Goal: Information Seeking & Learning: Understand process/instructions

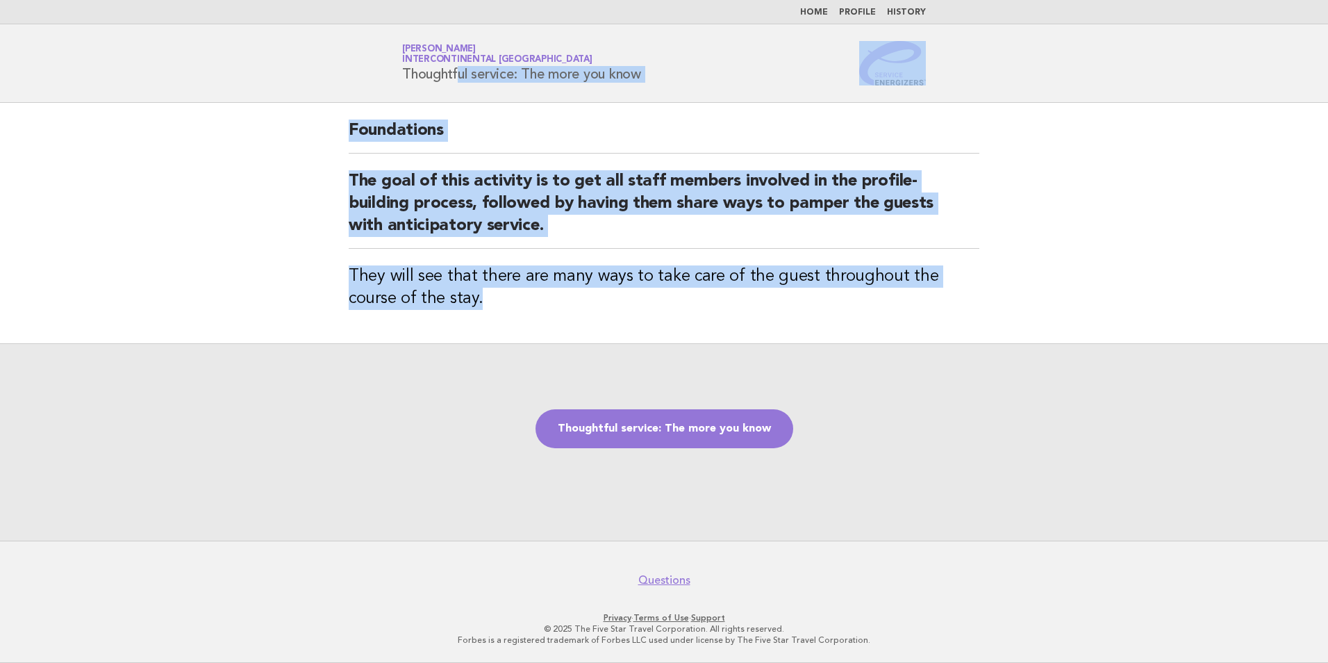
drag, startPoint x: 479, startPoint y: 312, endPoint x: 378, endPoint y: 92, distance: 241.5
click at [378, 92] on body "Home Profile History Service Energizers [PERSON_NAME] InterContinental [GEOGRAP…" at bounding box center [664, 331] width 1328 height 663
drag, startPoint x: 378, startPoint y: 92, endPoint x: 475, endPoint y: 72, distance: 99.4
copy body "Thoughtful service: The more you know Foundations The goal of this activity is …"
click at [711, 435] on link "Thoughtful service: The more you know" at bounding box center [664, 428] width 258 height 39
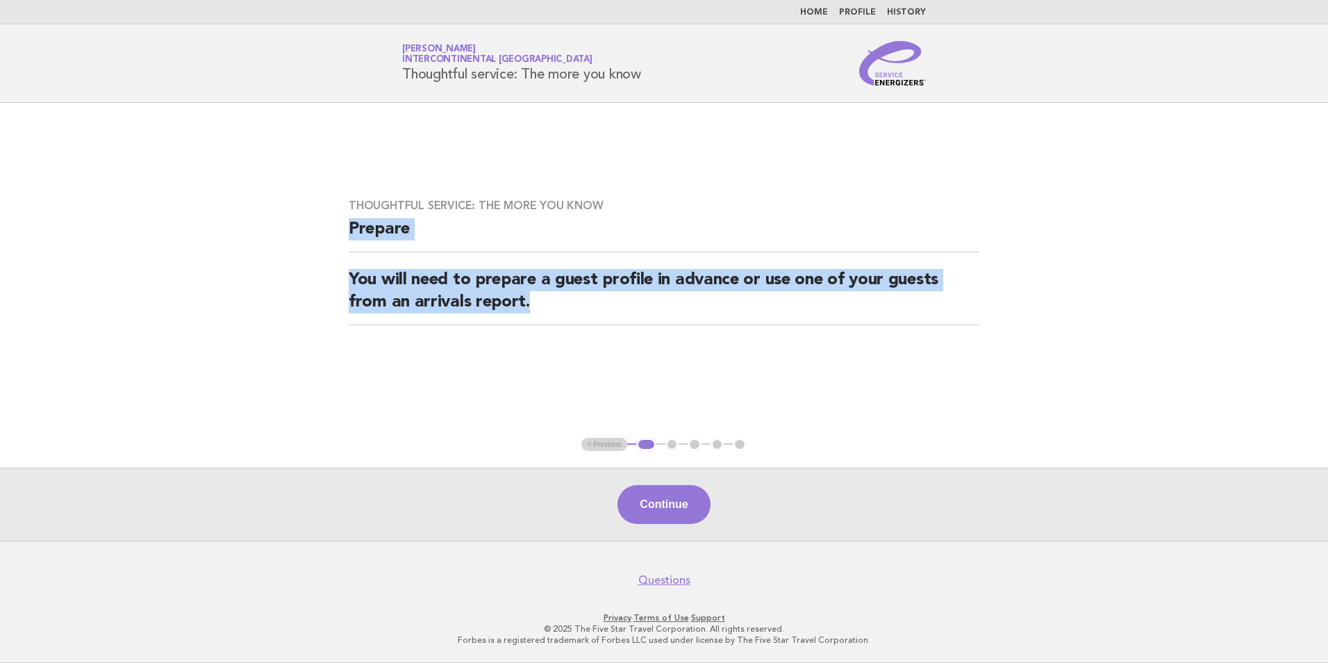
drag, startPoint x: 535, startPoint y: 313, endPoint x: 343, endPoint y: 224, distance: 211.6
click at [343, 224] on div "Thoughtful service: The more you know Prepare You will need to prepare a guest …" at bounding box center [664, 270] width 664 height 176
copy div "Prepare You will need to prepare a guest profile in advance or use one of your …"
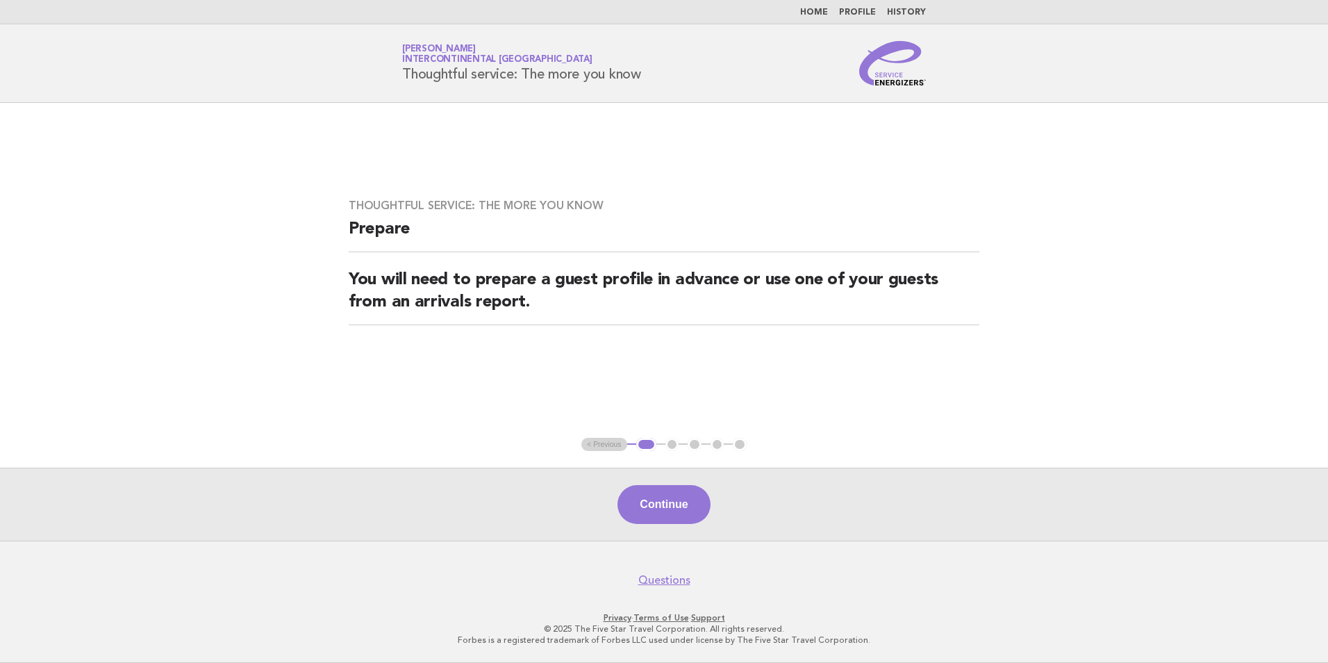
click at [833, 485] on div "Continue" at bounding box center [664, 503] width 1328 height 73
click at [668, 499] on button "Continue" at bounding box center [663, 504] width 92 height 39
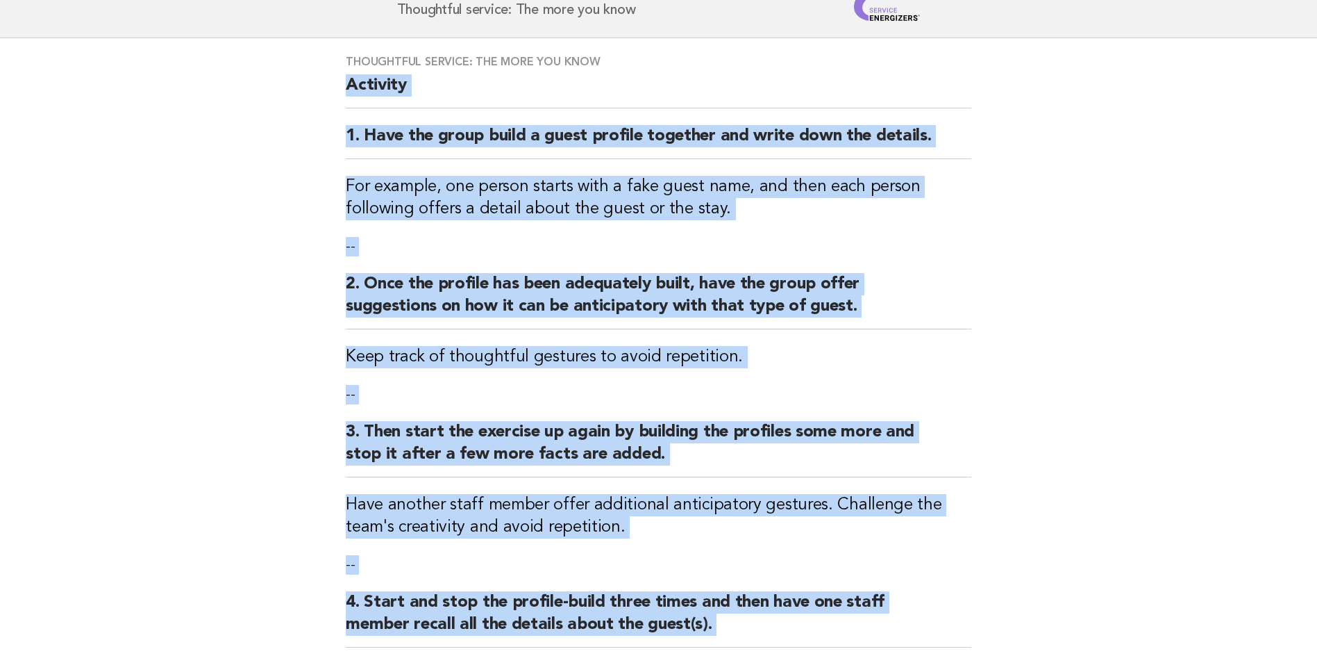
scroll to position [347, 0]
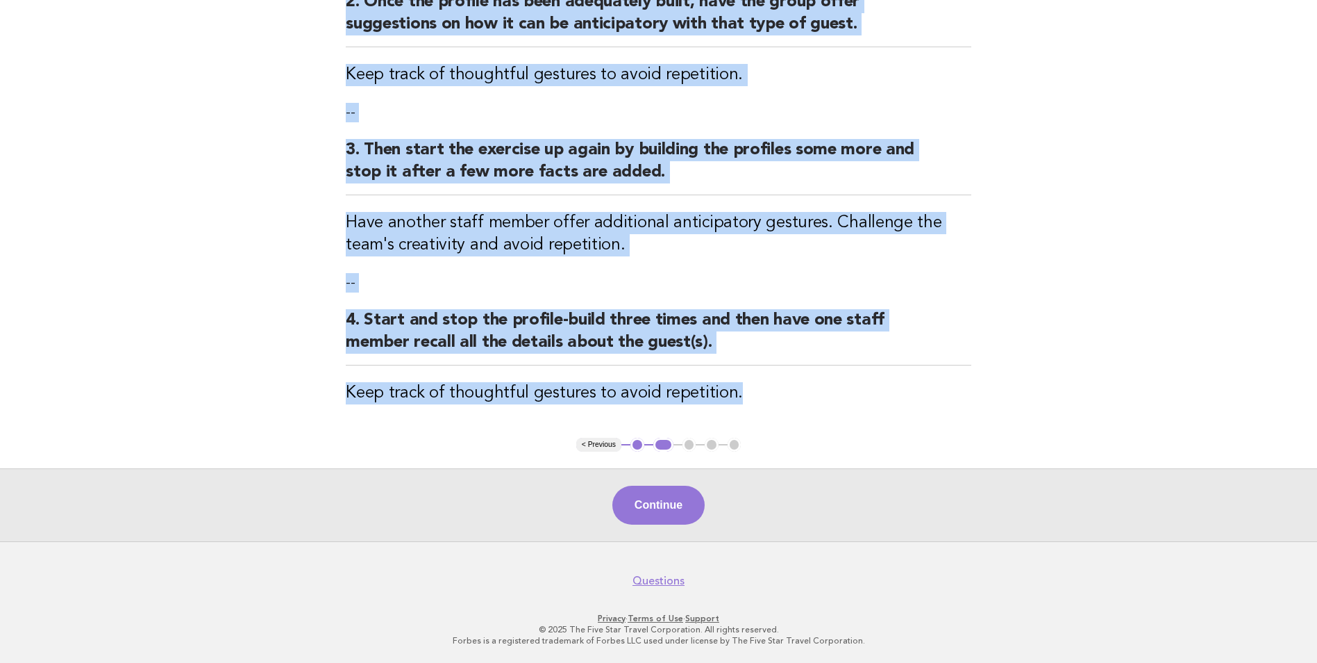
drag, startPoint x: 344, startPoint y: 149, endPoint x: 854, endPoint y: 426, distance: 580.8
click at [854, 426] on div "Thoughtful service: The more you know Activity 1. Have the group build a guest …" at bounding box center [658, 96] width 659 height 681
copy div "Activity 1. Have the group build a guest profile together and write down the de…"
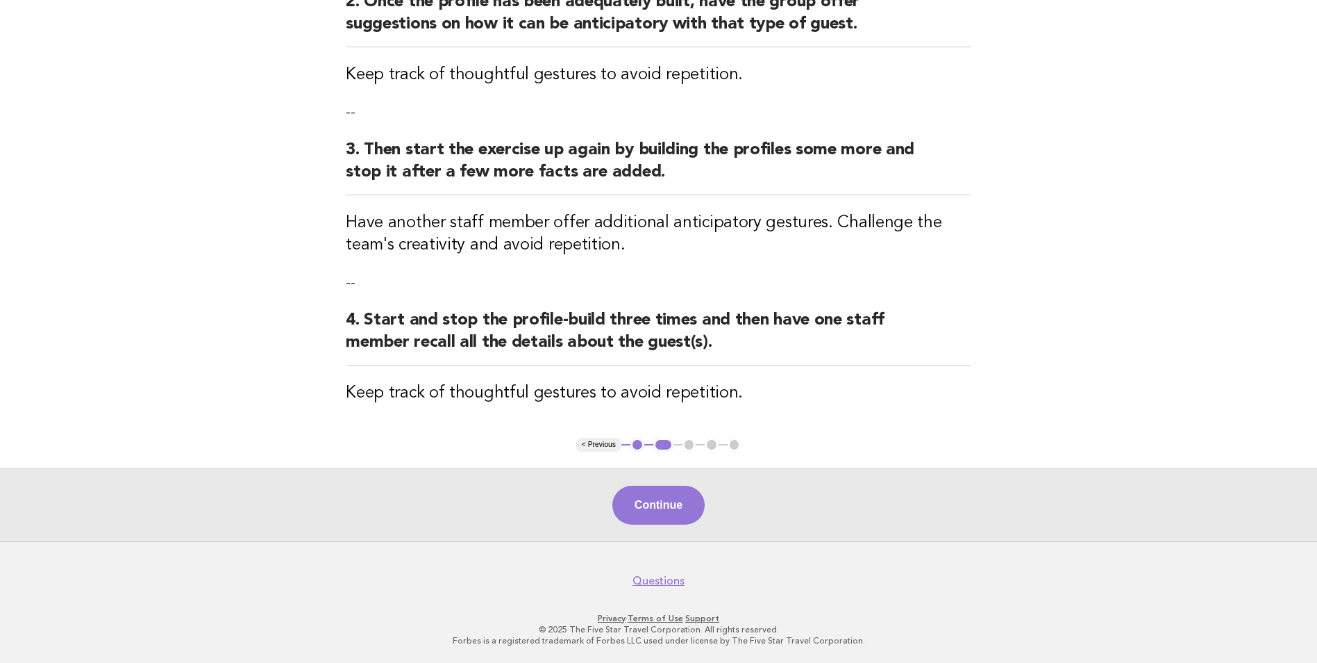
click at [845, 547] on footer "Questions Privacy · Terms of Use · Support © 2025 The Five Star Travel Corporat…" at bounding box center [658, 602] width 1317 height 122
click at [615, 484] on div "Continue" at bounding box center [658, 504] width 1317 height 73
click at [675, 504] on button "Continue" at bounding box center [659, 504] width 92 height 39
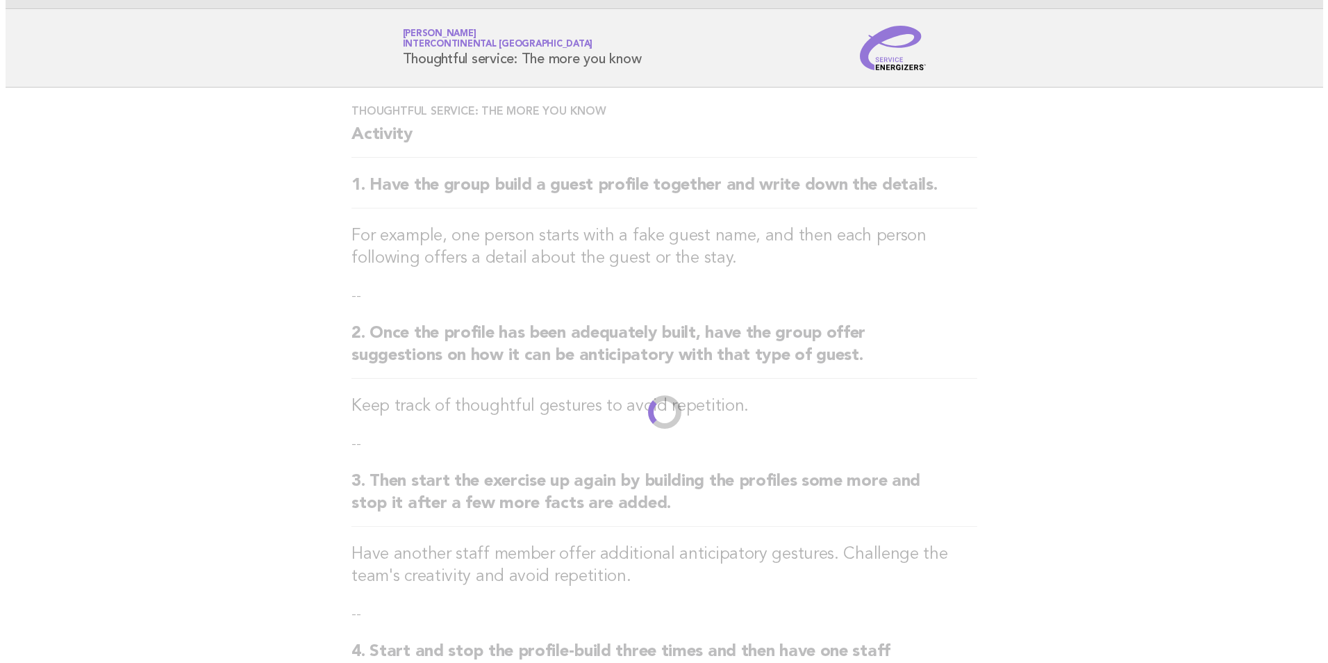
scroll to position [0, 0]
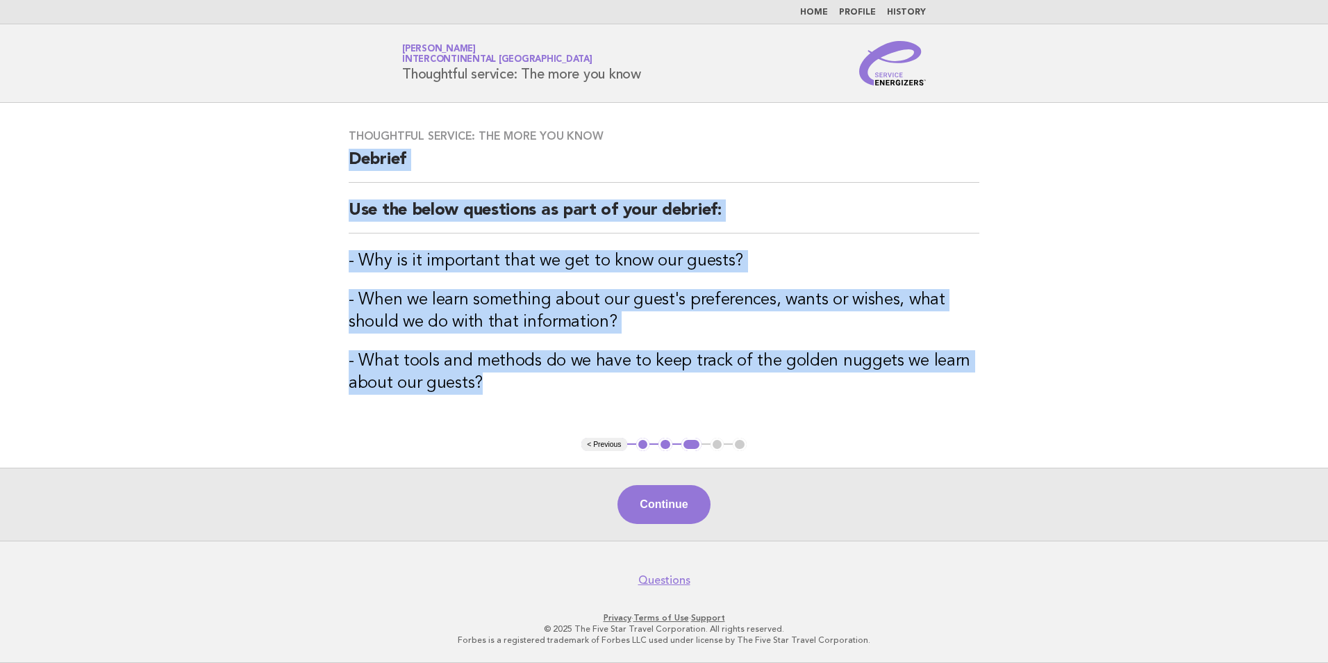
drag, startPoint x: 523, startPoint y: 390, endPoint x: 334, endPoint y: 146, distance: 308.4
click at [334, 146] on div "Thoughtful service: The more you know Debrief Use the below questions as part o…" at bounding box center [664, 270] width 664 height 315
copy div "Debrief Use the below questions as part of your debrief: - Why is it important …"
click at [645, 499] on button "Continue" at bounding box center [663, 504] width 92 height 39
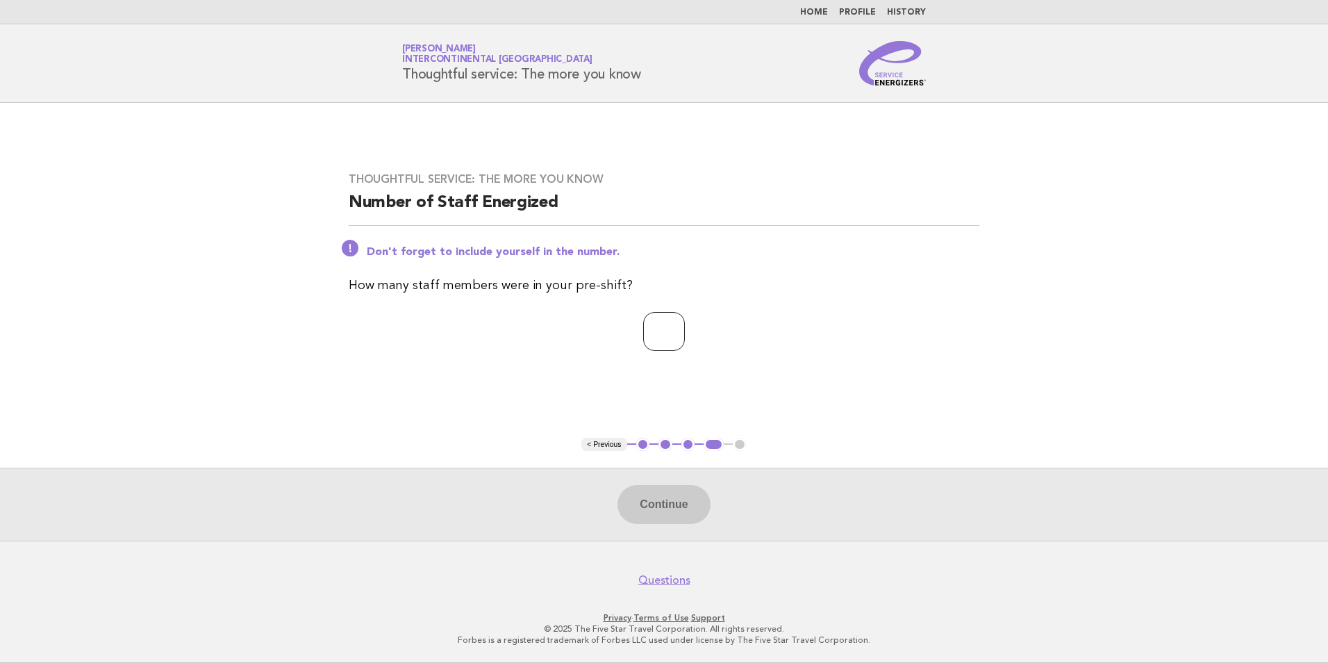
click at [657, 329] on input "number" at bounding box center [664, 331] width 42 height 39
type input "**"
click at [644, 505] on button "Continue" at bounding box center [663, 504] width 92 height 39
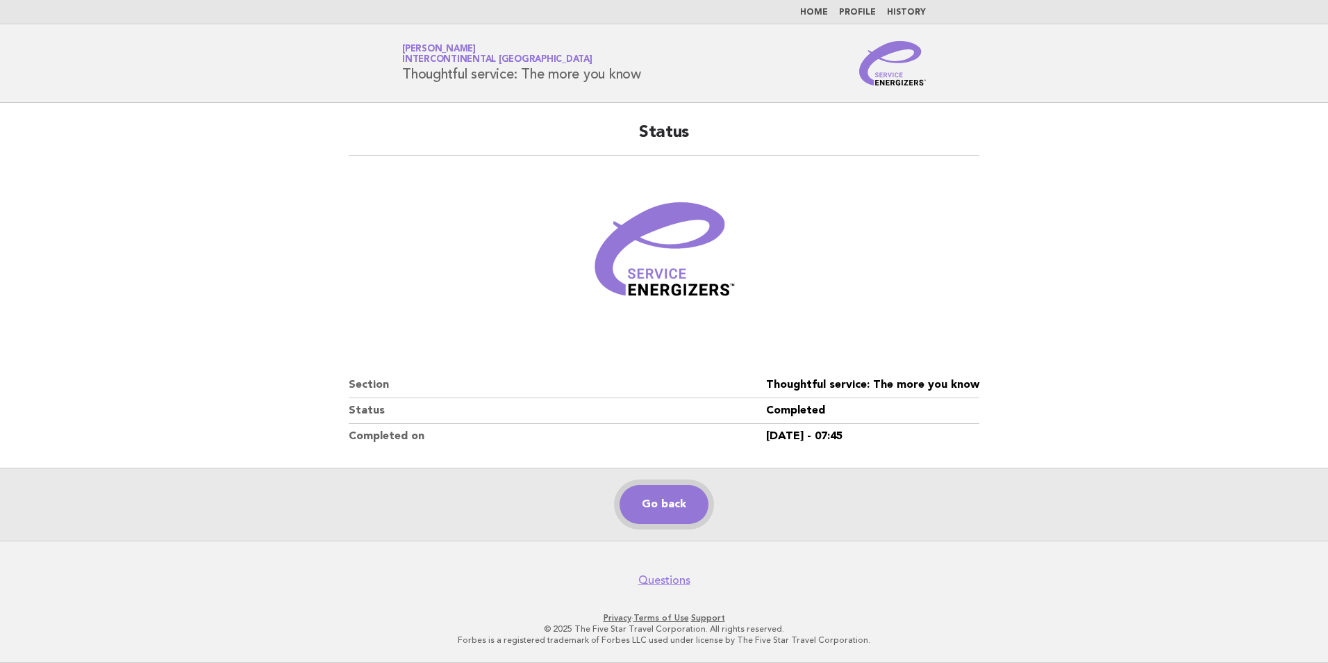
click at [650, 504] on link "Go back" at bounding box center [663, 504] width 89 height 39
